Goal: Information Seeking & Learning: Learn about a topic

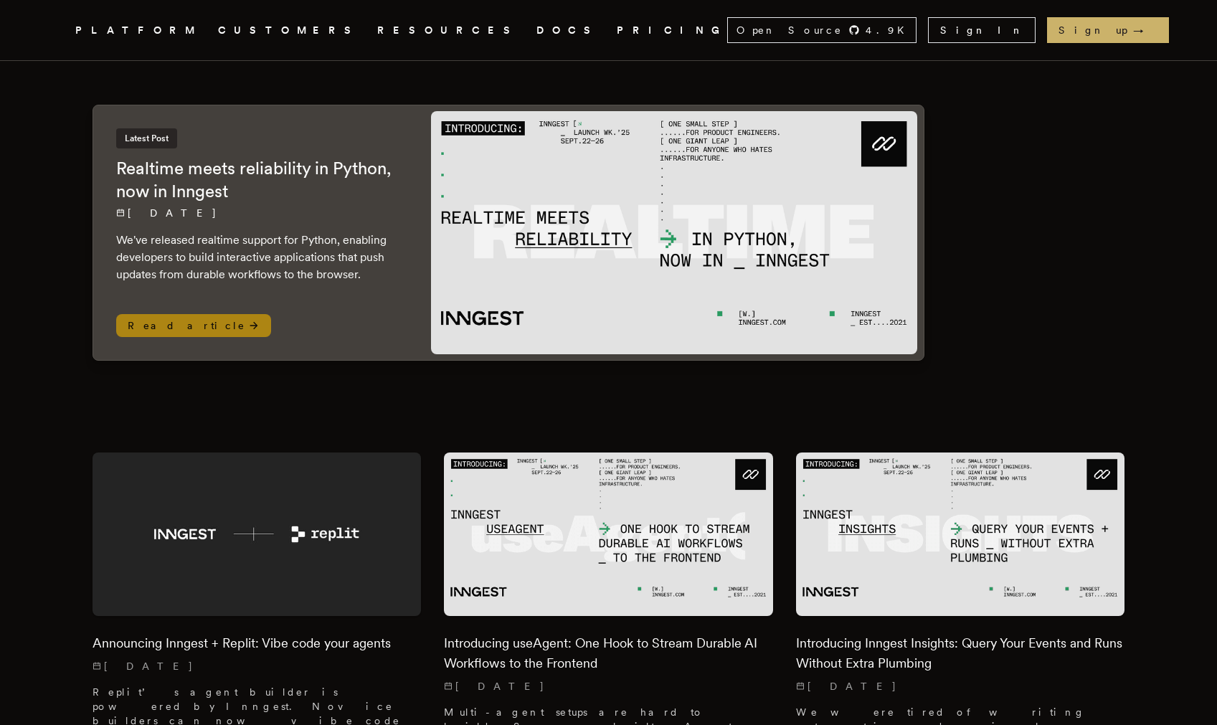
scroll to position [86, 0]
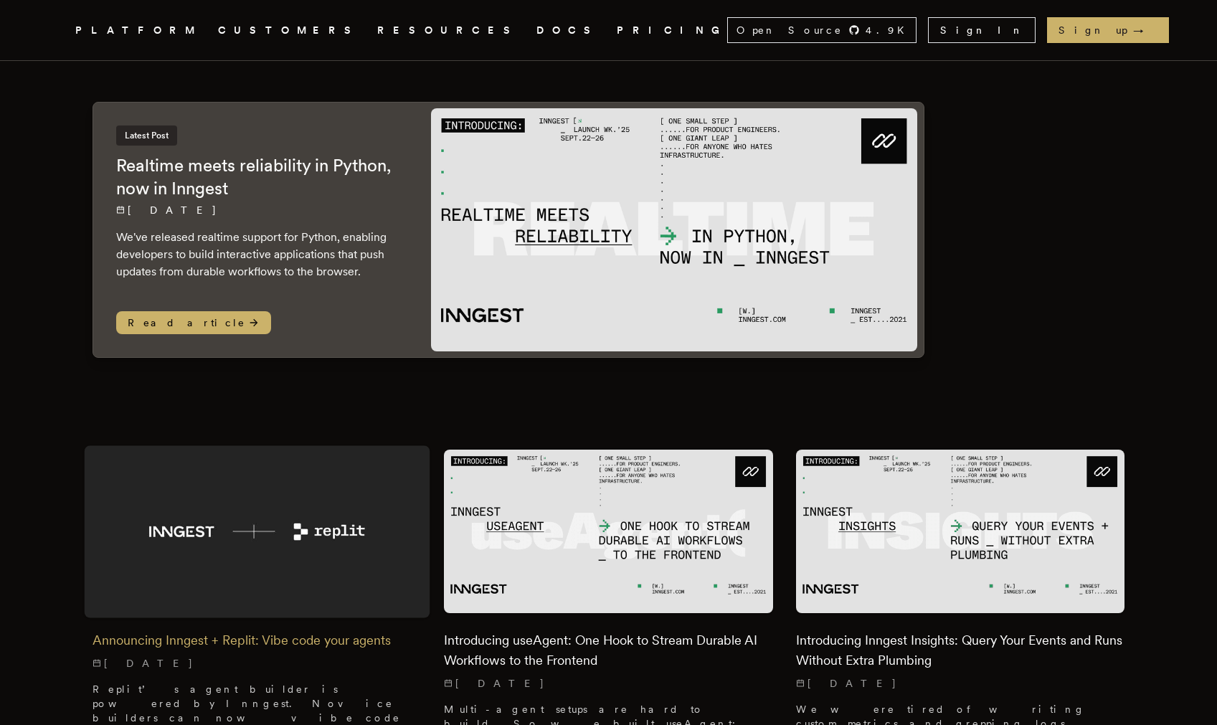
click at [299, 500] on img at bounding box center [257, 531] width 346 height 172
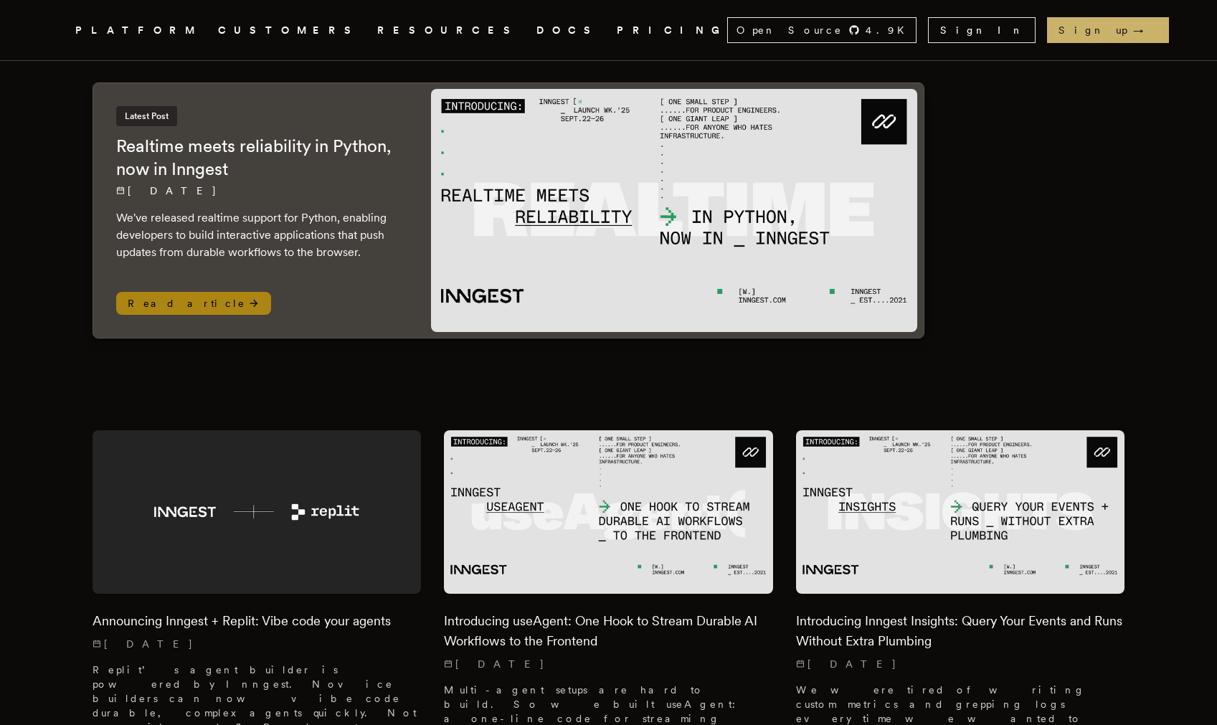
scroll to position [204, 0]
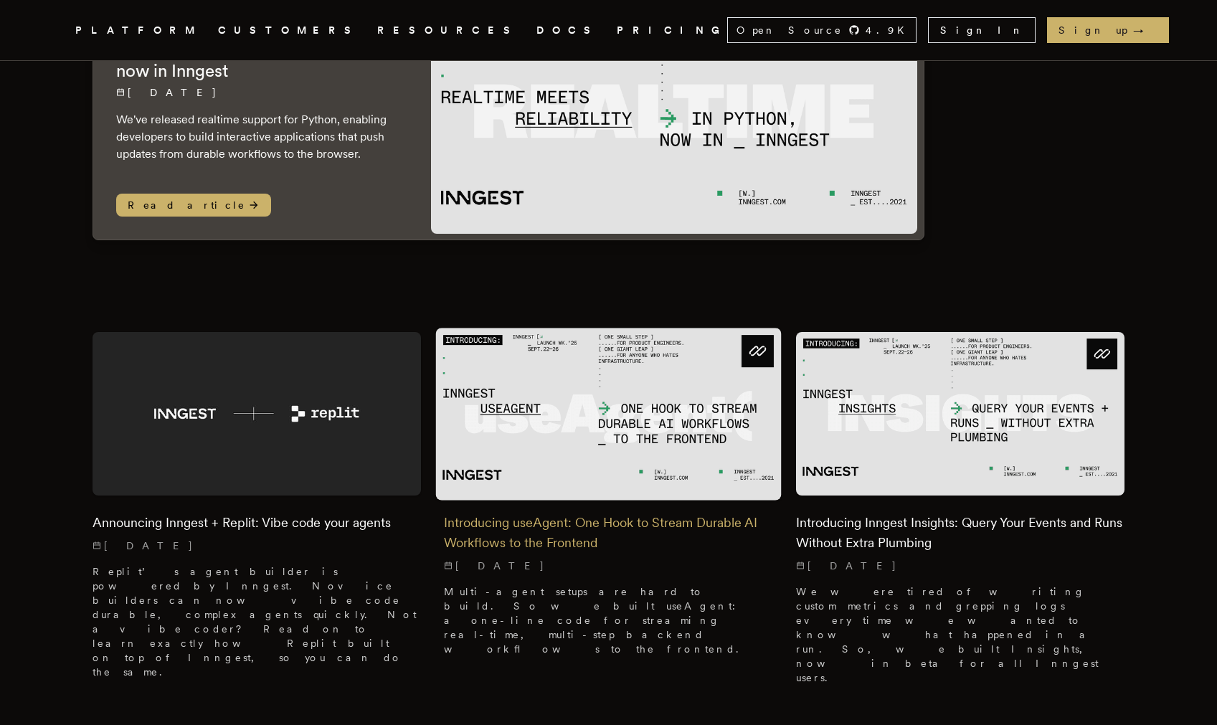
click at [507, 328] on img at bounding box center [609, 414] width 346 height 172
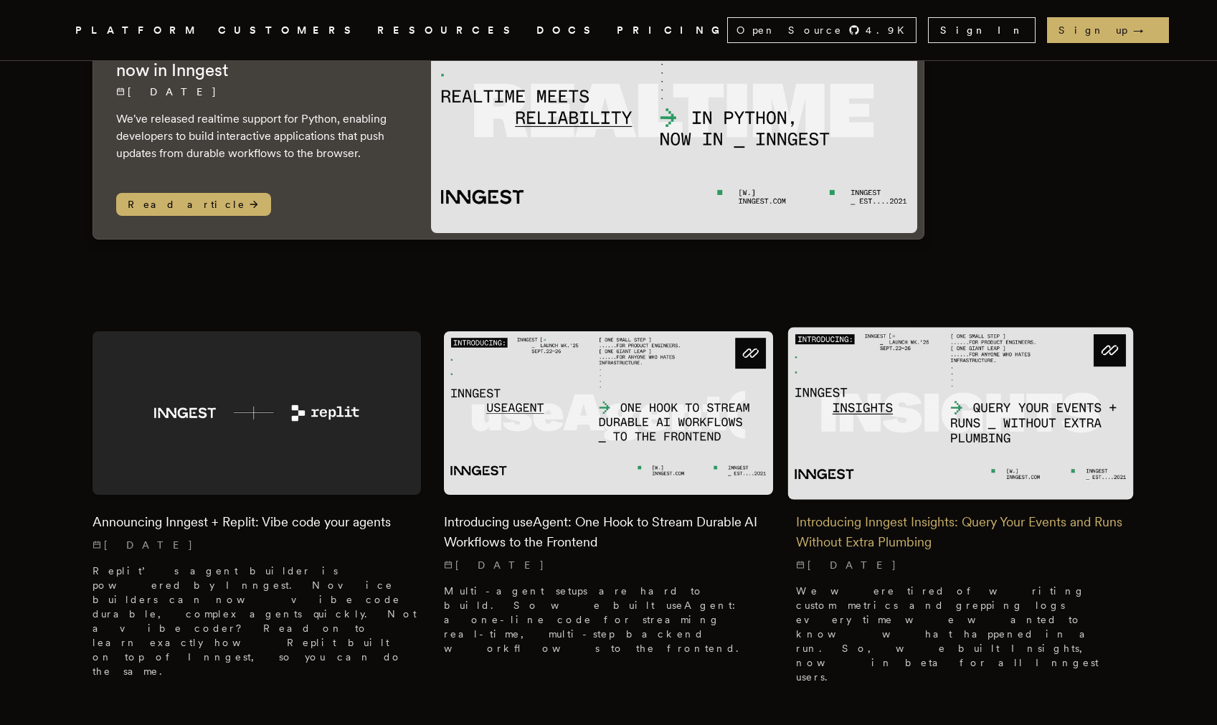
scroll to position [579, 0]
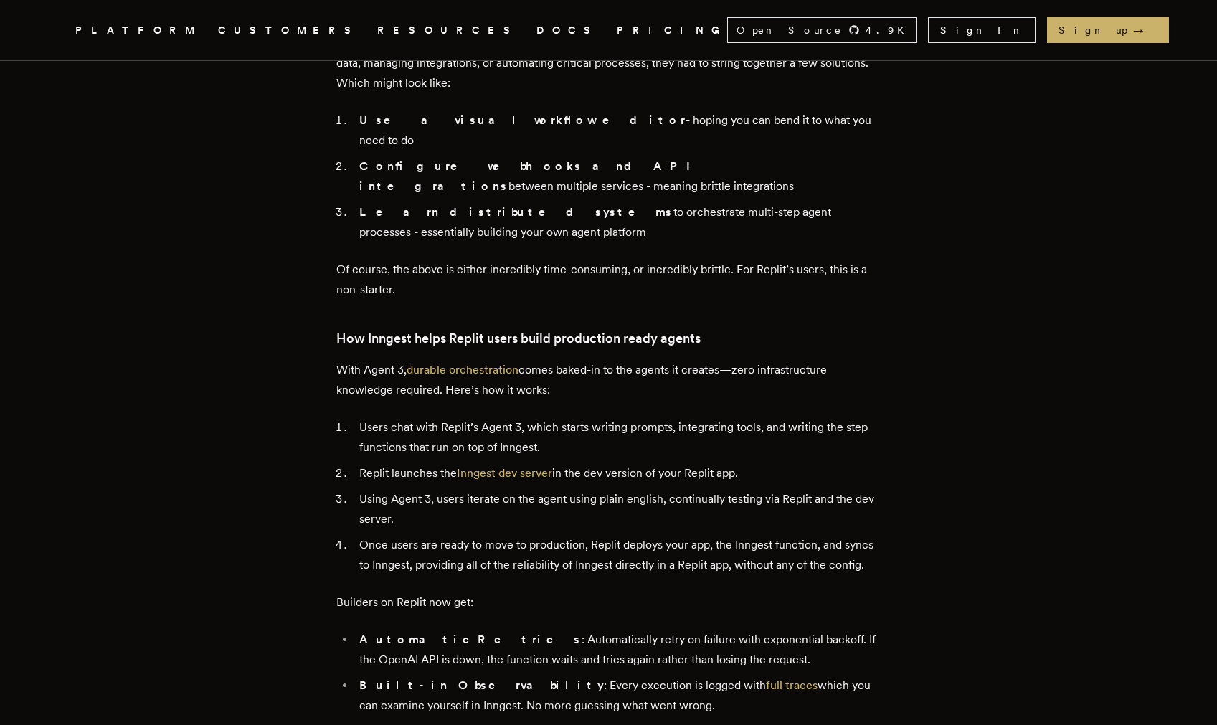
scroll to position [1242, 0]
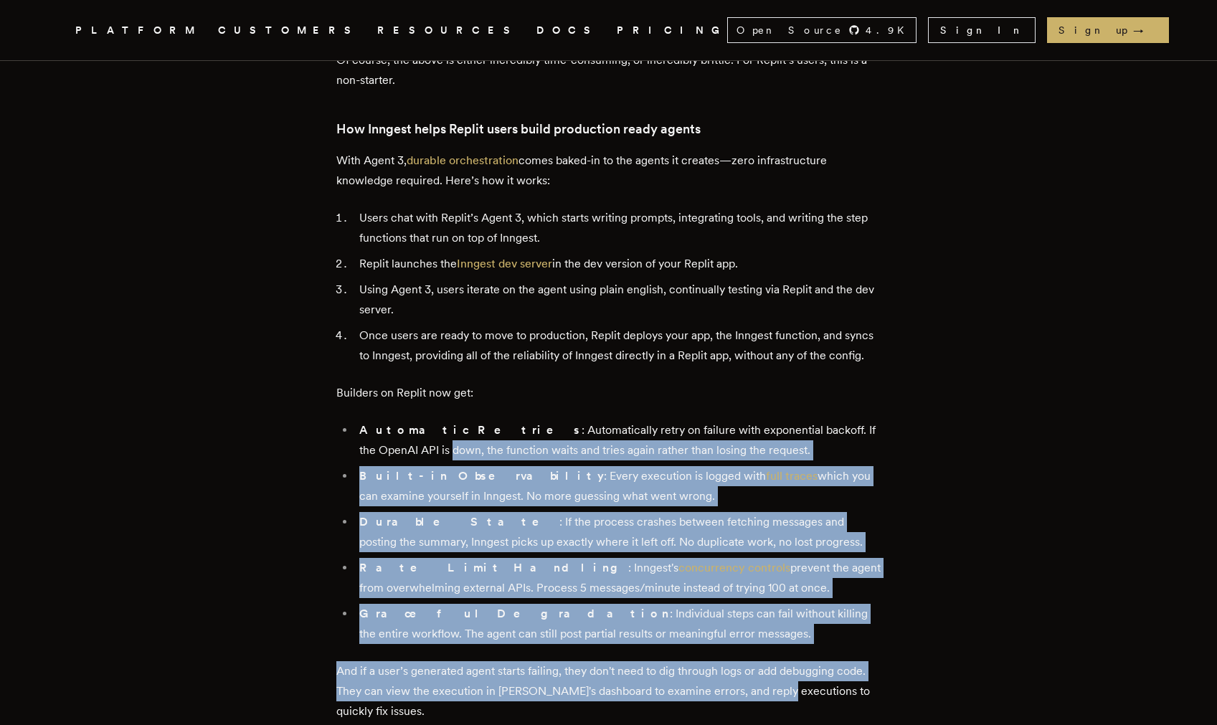
drag, startPoint x: 331, startPoint y: 358, endPoint x: 781, endPoint y: 607, distance: 514.1
click at [781, 607] on main "Announcing Inngest + Replit: Vibe code your agents Tony Holdstock-Brown · 9/25/…" at bounding box center [609, 162] width 574 height 2629
click at [781, 661] on p "And if a user’s generated agent starts failing, they don't need to dig through …" at bounding box center [608, 691] width 545 height 60
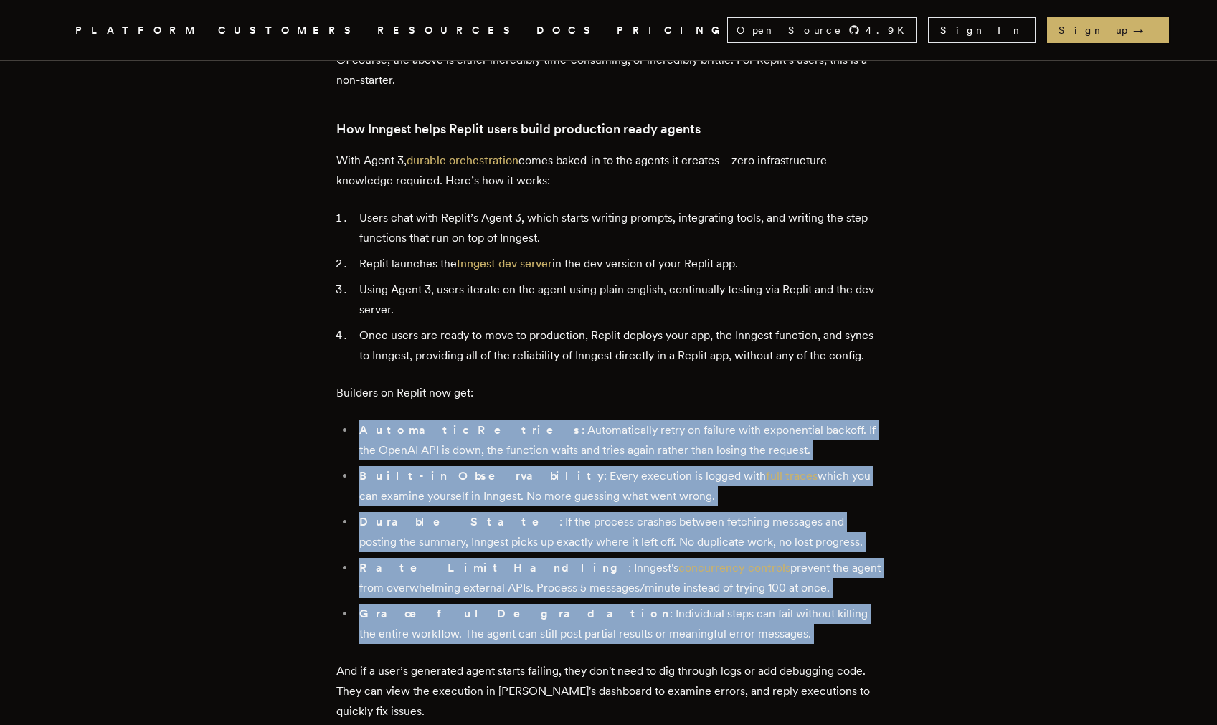
drag, startPoint x: 758, startPoint y: 572, endPoint x: 279, endPoint y: 344, distance: 530.4
click at [279, 344] on article "Announcing Inngest + Replit: Vibe code your agents Tony Holdstock-Brown · 9/25/…" at bounding box center [608, 162] width 1032 height 2629
drag, startPoint x: 279, startPoint y: 344, endPoint x: 746, endPoint y: 556, distance: 513.4
click at [746, 556] on article "Announcing Inngest + Replit: Vibe code your agents Tony Holdstock-Brown · 9/25/…" at bounding box center [608, 162] width 1032 height 2629
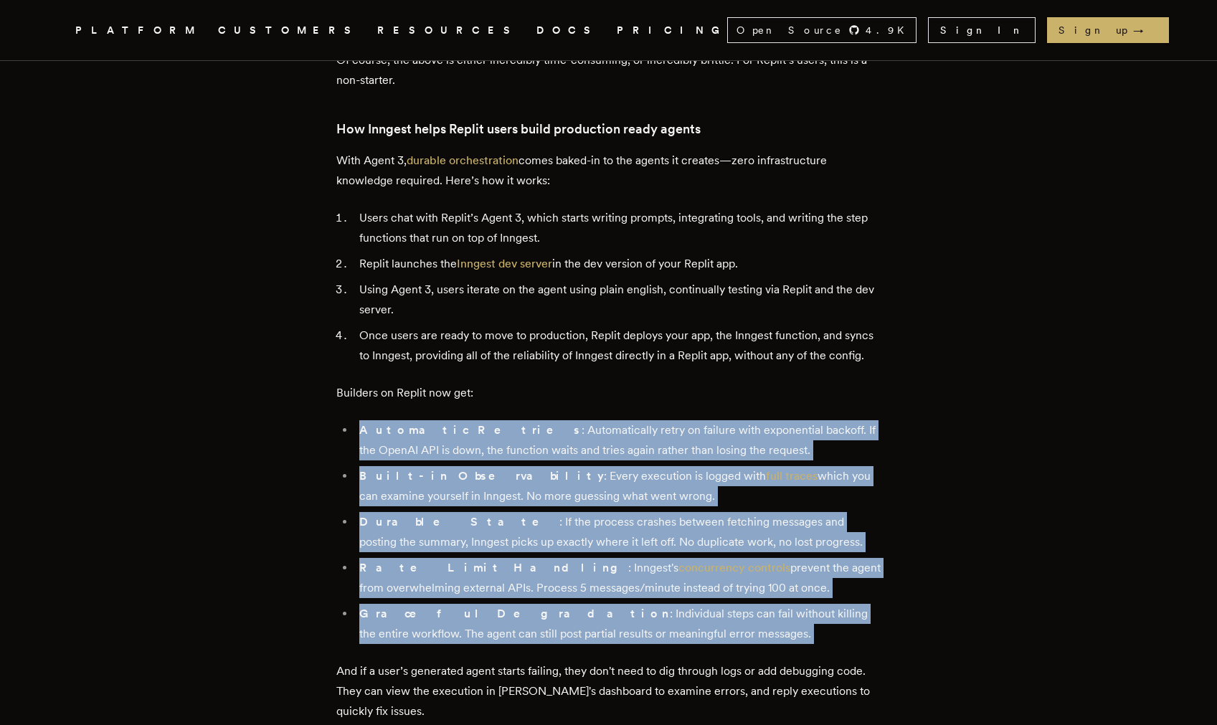
click at [746, 604] on li "Graceful Degradation : Individual steps can fail without killing the entire wor…" at bounding box center [618, 624] width 526 height 40
drag, startPoint x: 736, startPoint y: 551, endPoint x: 231, endPoint y: 356, distance: 541.3
click at [231, 356] on article "Announcing Inngest + Replit: Vibe code your agents Tony Holdstock-Brown · 9/25/…" at bounding box center [608, 162] width 1032 height 2629
drag, startPoint x: 231, startPoint y: 356, endPoint x: 633, endPoint y: 553, distance: 447.9
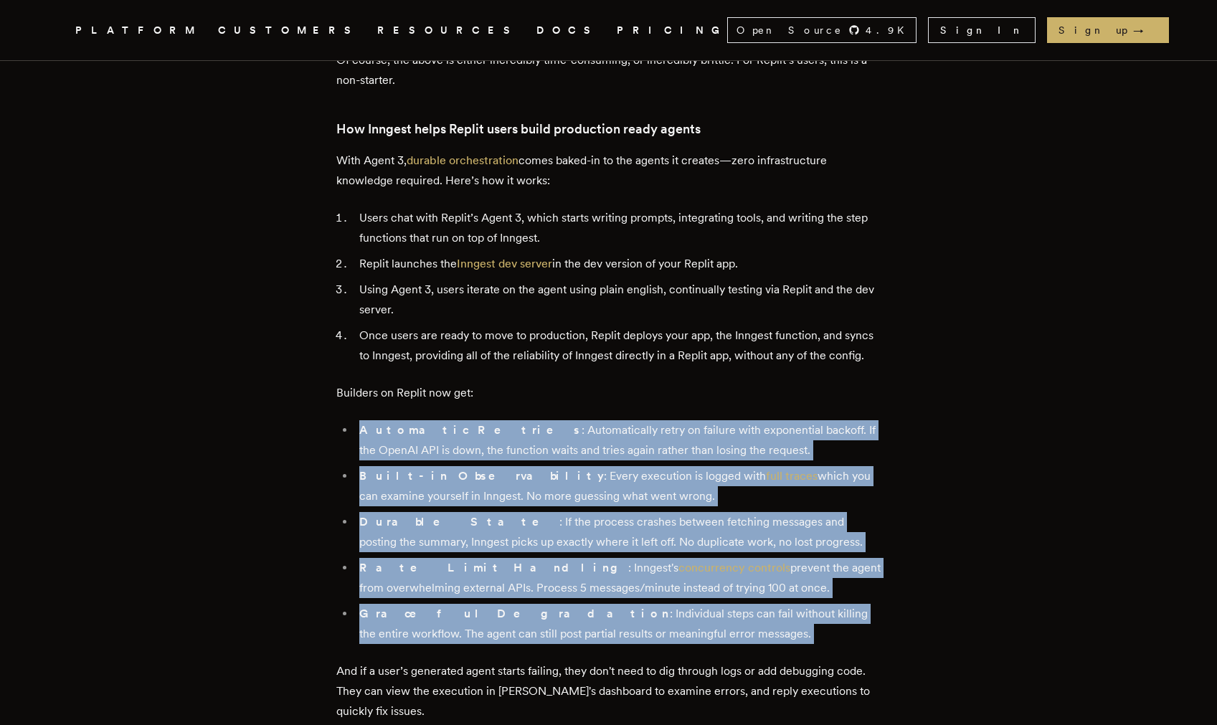
click at [633, 553] on article "Announcing Inngest + Replit: Vibe code your agents Tony Holdstock-Brown · 9/25/…" at bounding box center [608, 162] width 1032 height 2629
click at [633, 604] on li "Graceful Degradation : Individual steps can fail without killing the entire wor…" at bounding box center [618, 624] width 526 height 40
drag, startPoint x: 638, startPoint y: 555, endPoint x: 308, endPoint y: 341, distance: 393.3
click at [308, 341] on article "Announcing Inngest + Replit: Vibe code your agents Tony Holdstock-Brown · 9/25/…" at bounding box center [608, 162] width 1032 height 2629
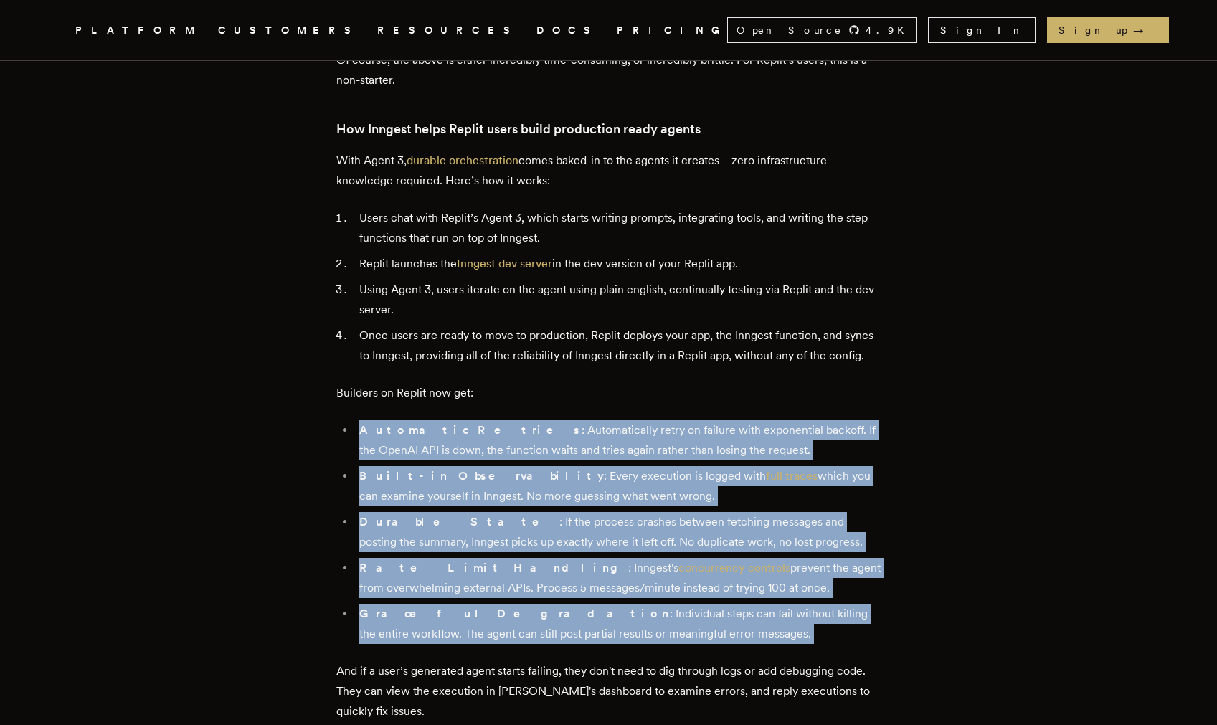
drag, startPoint x: 308, startPoint y: 341, endPoint x: 650, endPoint y: 560, distance: 405.7
click at [650, 560] on article "Announcing Inngest + Replit: Vibe code your agents Tony Holdstock-Brown · 9/25/…" at bounding box center [608, 162] width 1032 height 2629
click at [650, 604] on li "Graceful Degradation : Individual steps can fail without killing the entire wor…" at bounding box center [618, 624] width 526 height 40
drag, startPoint x: 639, startPoint y: 557, endPoint x: 277, endPoint y: 328, distance: 428.6
click at [277, 328] on article "Announcing Inngest + Replit: Vibe code your agents Tony Holdstock-Brown · 9/25/…" at bounding box center [608, 162] width 1032 height 2629
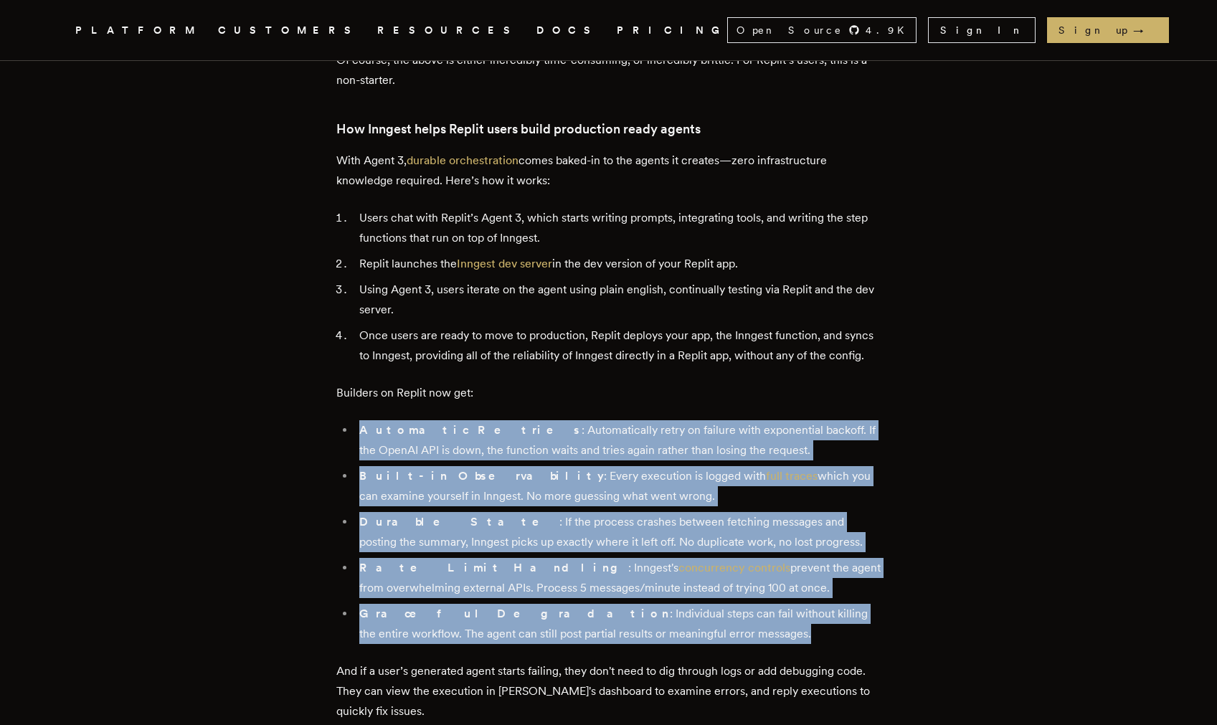
click at [277, 328] on article "Announcing Inngest + Replit: Vibe code your agents Tony Holdstock-Brown · 9/25/…" at bounding box center [608, 162] width 1032 height 2629
drag, startPoint x: 442, startPoint y: 416, endPoint x: 642, endPoint y: 556, distance: 244.4
click at [642, 556] on article "Announcing Inngest + Replit: Vibe code your agents Tony Holdstock-Brown · 9/25/…" at bounding box center [608, 162] width 1032 height 2629
click at [642, 604] on li "Graceful Degradation : Individual steps can fail without killing the entire wor…" at bounding box center [618, 624] width 526 height 40
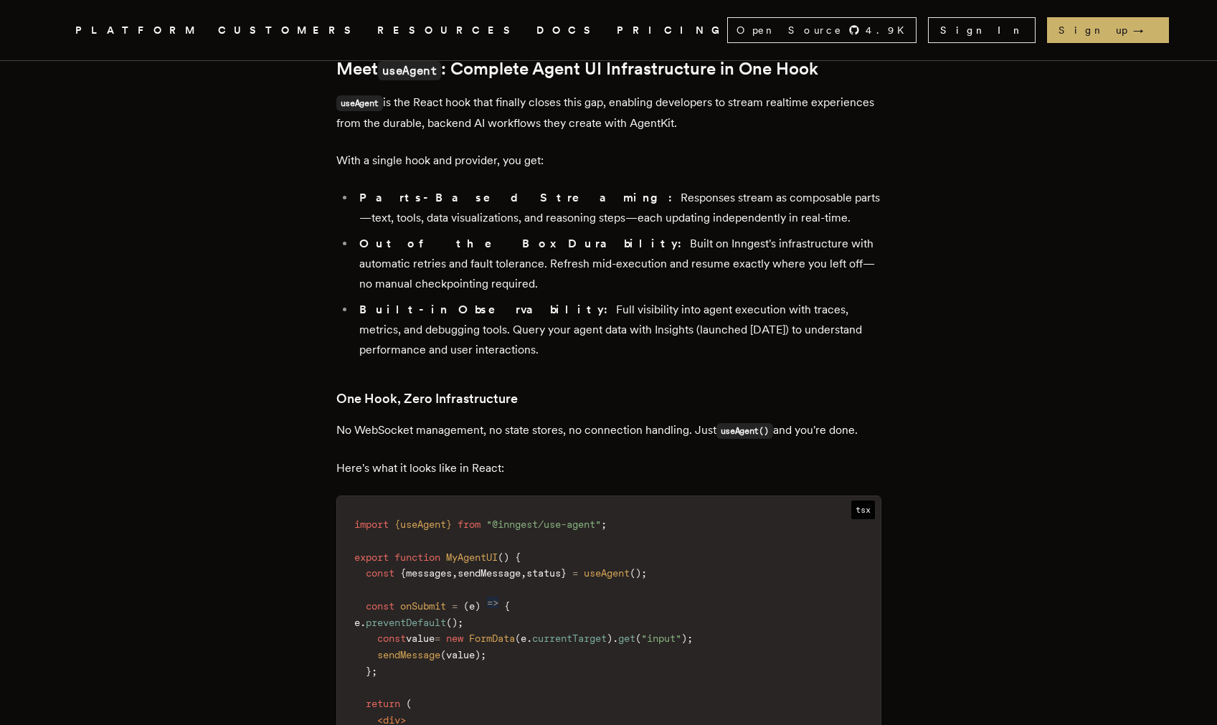
scroll to position [1711, 0]
